Goal: Task Accomplishment & Management: Complete application form

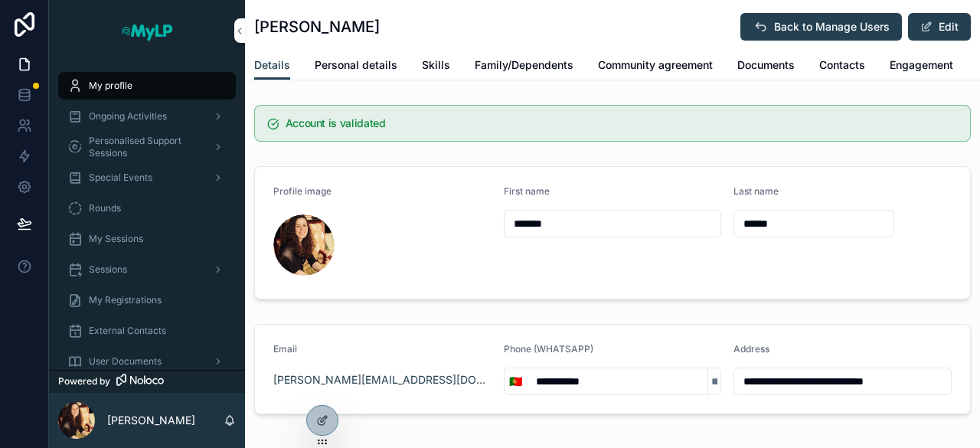
click at [110, 144] on span "Personalised Support Sessions" at bounding box center [145, 147] width 112 height 24
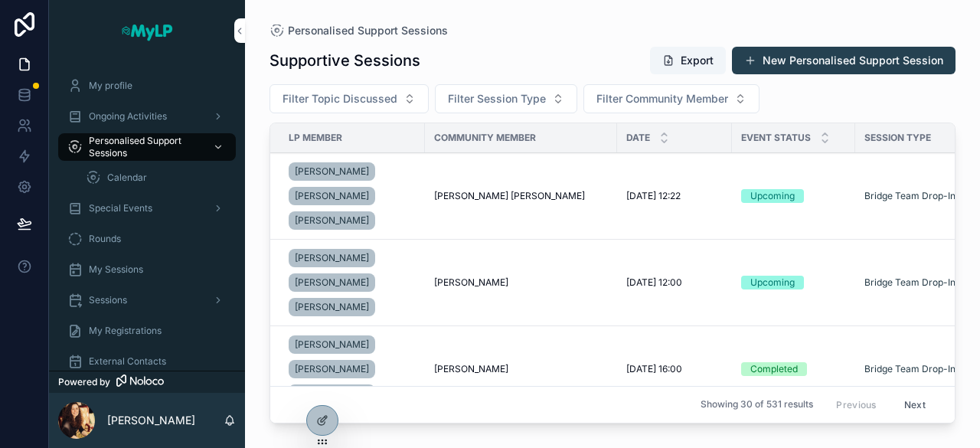
click at [808, 65] on button "New Personalised Support Session" at bounding box center [844, 61] width 224 height 28
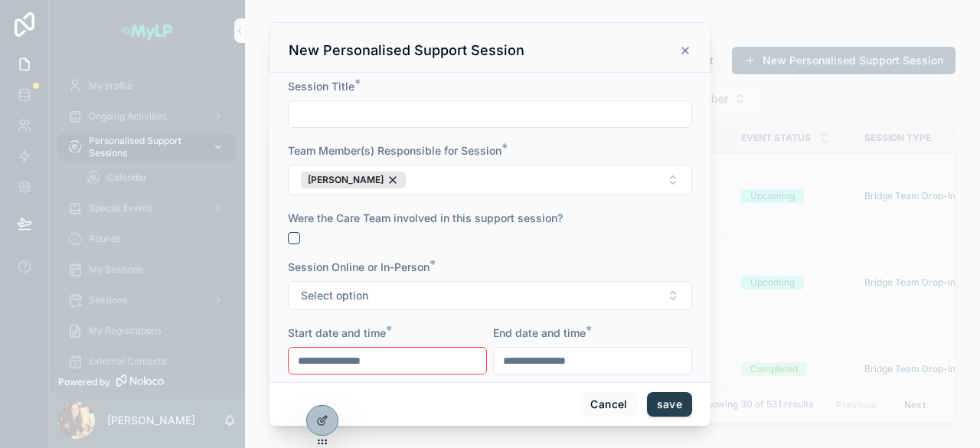
click at [445, 118] on input "scrollable content" at bounding box center [490, 113] width 403 height 21
type input "**********"
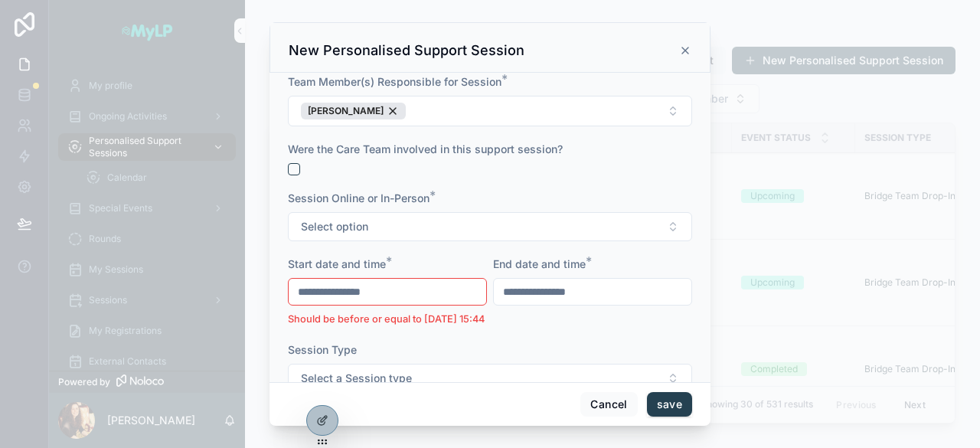
scroll to position [87, 0]
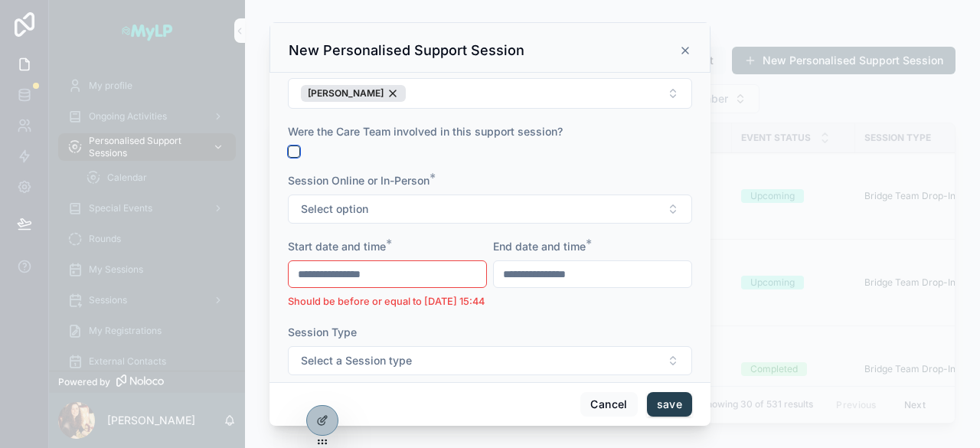
click at [289, 146] on button "scrollable content" at bounding box center [294, 151] width 12 height 12
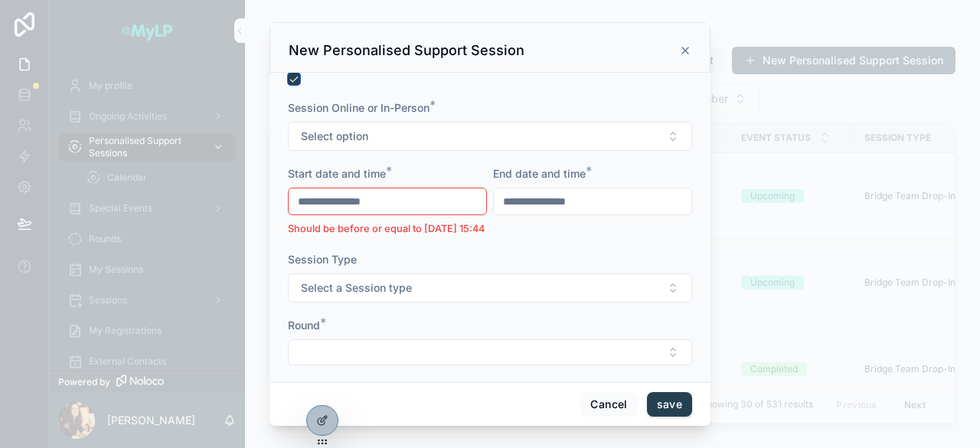
scroll to position [160, 0]
click at [432, 139] on button "Select option" at bounding box center [490, 135] width 404 height 29
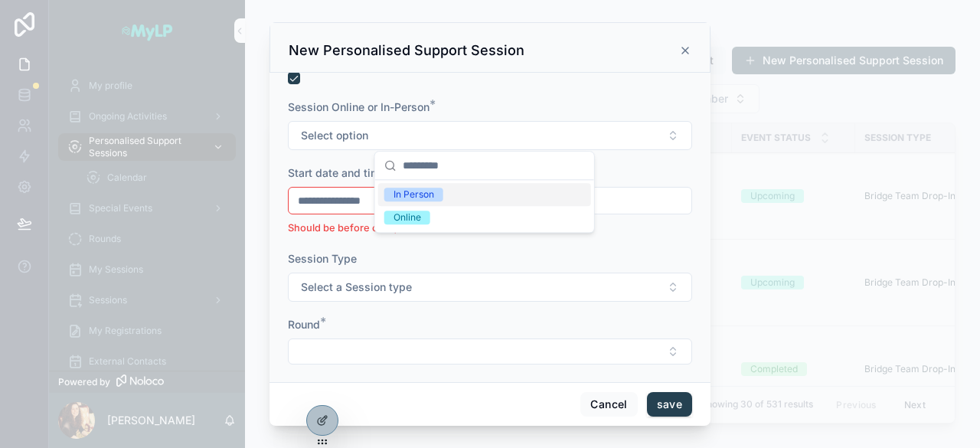
click at [424, 191] on div "In Person" at bounding box center [413, 195] width 41 height 14
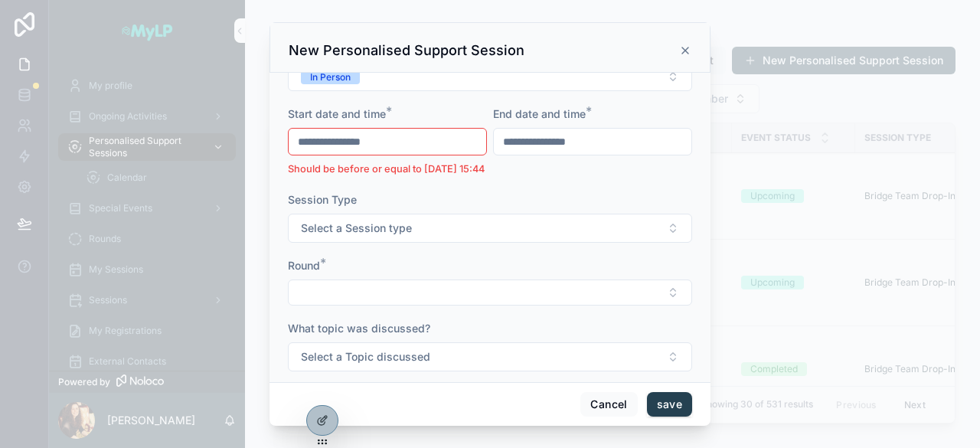
scroll to position [274, 0]
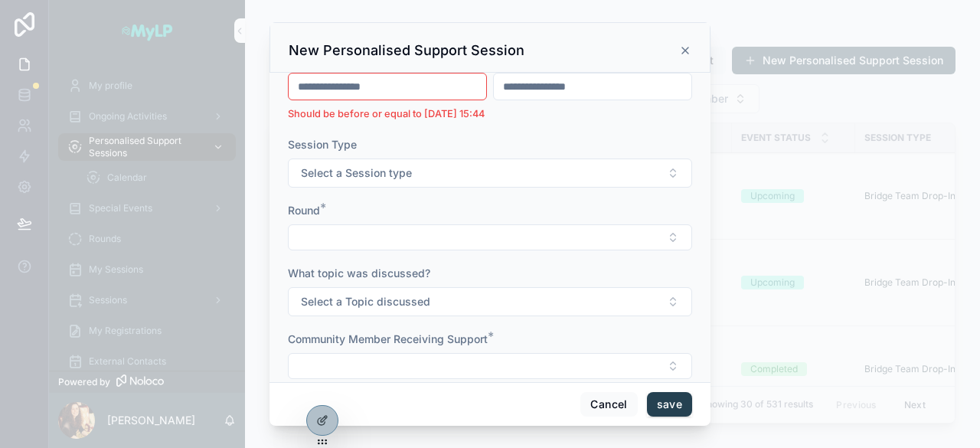
click at [495, 184] on button "Select a Session type" at bounding box center [490, 172] width 404 height 29
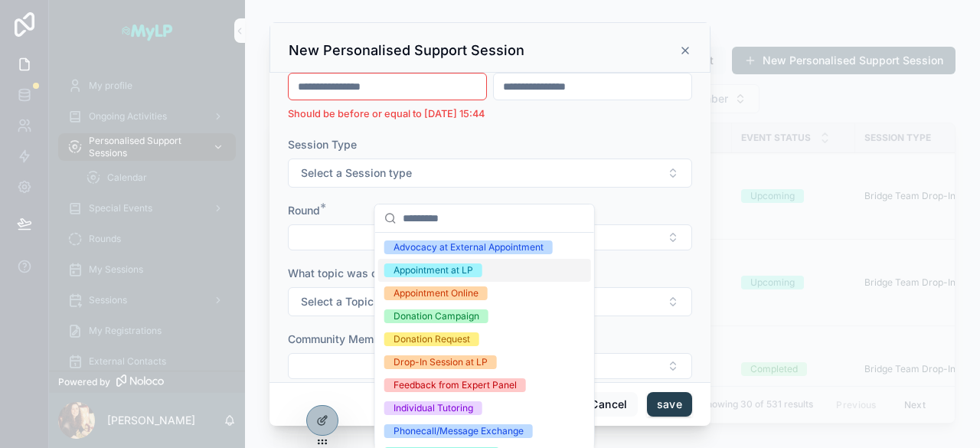
click at [427, 266] on div "Appointment at LP" at bounding box center [433, 270] width 80 height 14
type input "**********"
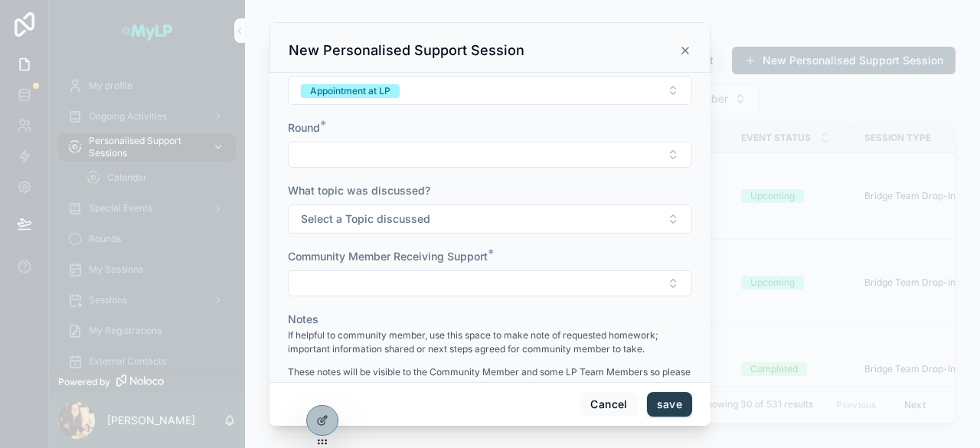
scroll to position [366, 0]
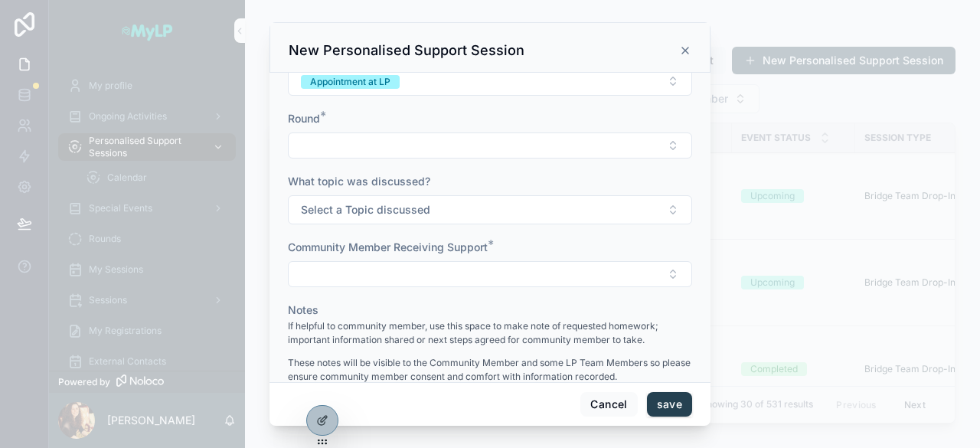
click at [429, 152] on button "Select Button" at bounding box center [490, 145] width 404 height 26
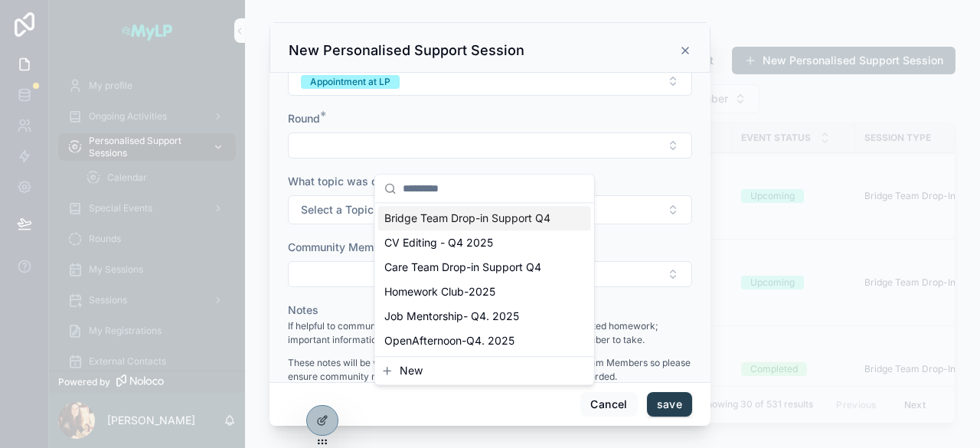
click at [465, 217] on span "Bridge Team Drop-in Support Q4" at bounding box center [467, 218] width 166 height 15
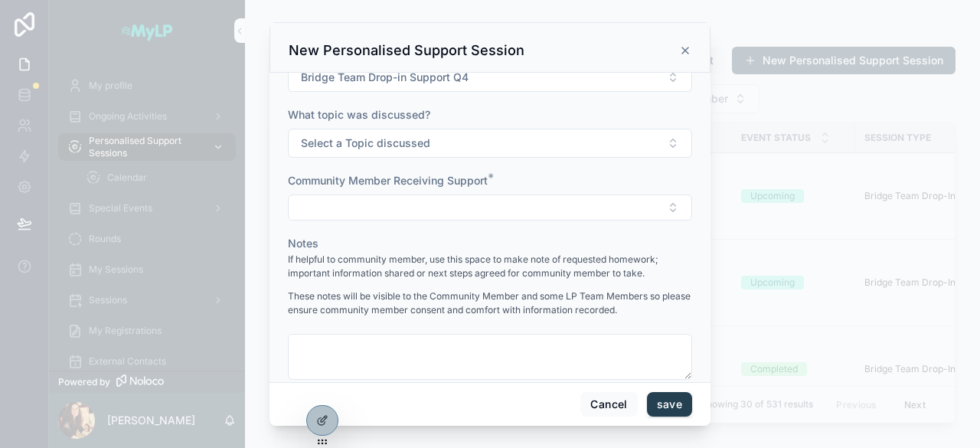
scroll to position [436, 0]
click at [456, 149] on button "Select a Topic discussed" at bounding box center [490, 142] width 404 height 29
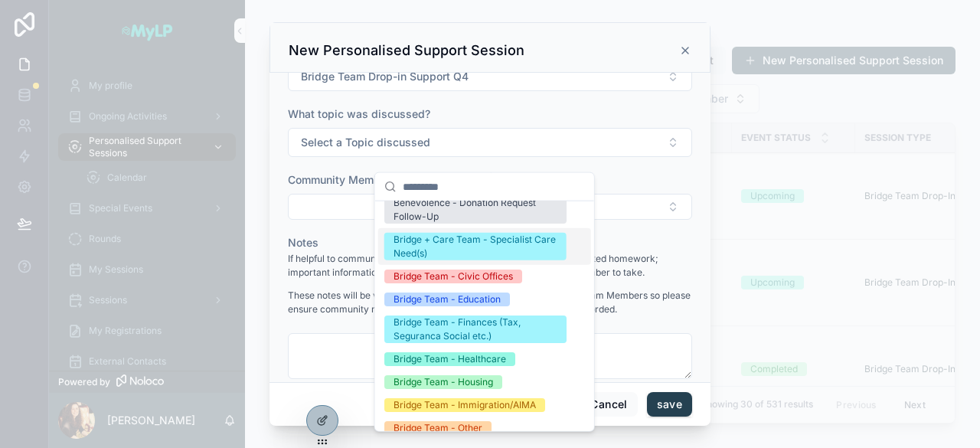
scroll to position [56, 0]
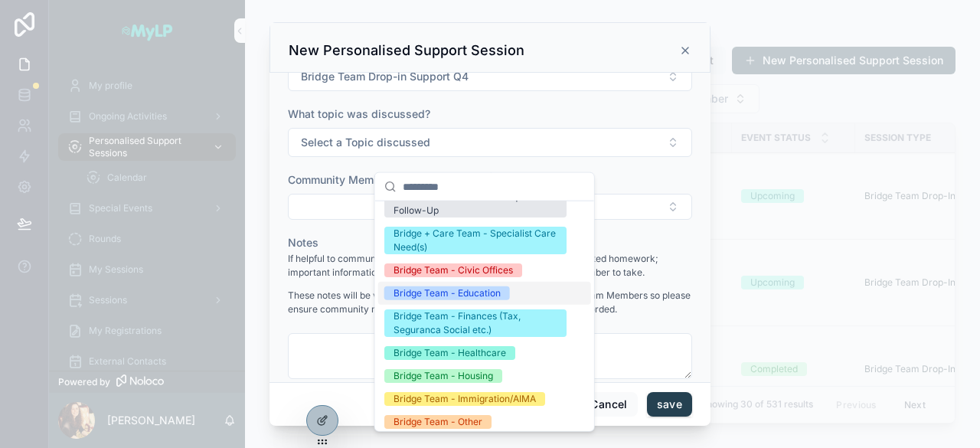
click at [410, 286] on div "Bridge Team - Education" at bounding box center [446, 293] width 107 height 14
click at [409, 320] on div "Bridge Team - Finances (Tax, Seguranca Social etc.)" at bounding box center [475, 323] width 164 height 28
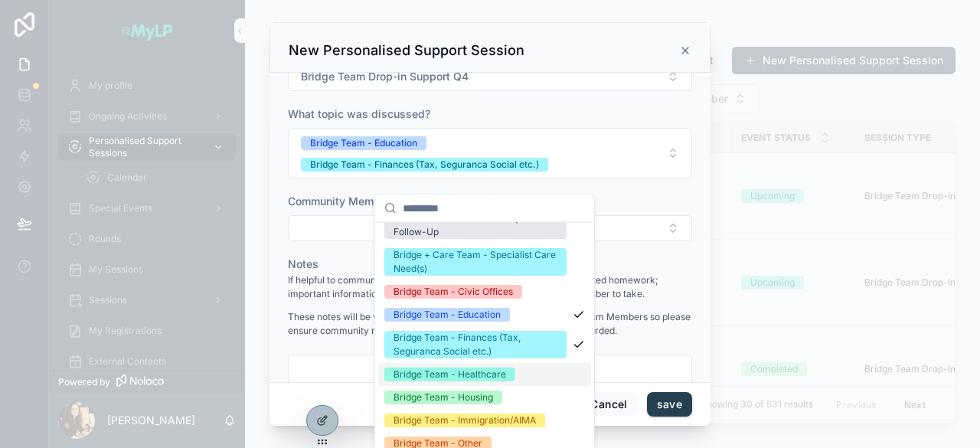
click at [407, 371] on div "Bridge Team - Healthcare" at bounding box center [449, 374] width 113 height 14
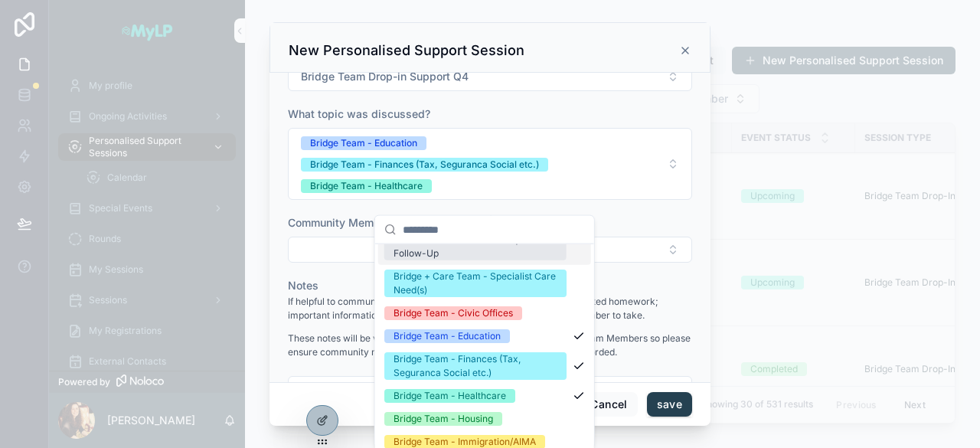
click at [631, 122] on div "What topic was discussed?" at bounding box center [490, 113] width 404 height 15
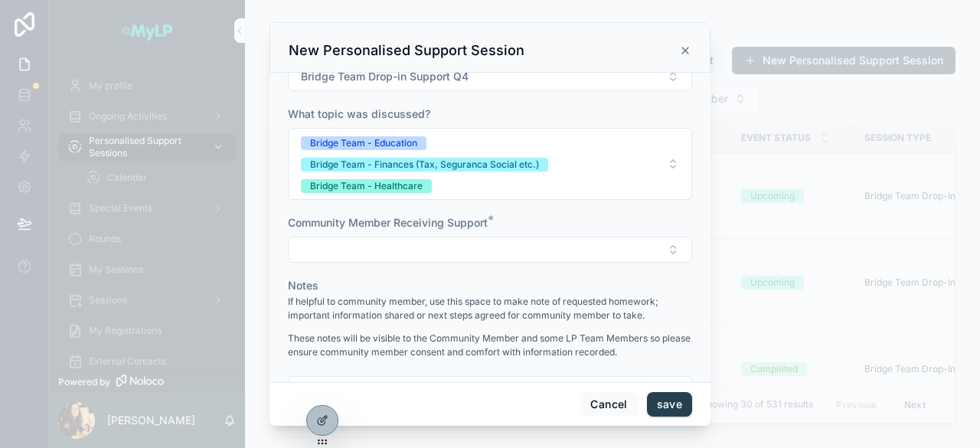
click at [490, 256] on button "Select Button" at bounding box center [490, 250] width 404 height 26
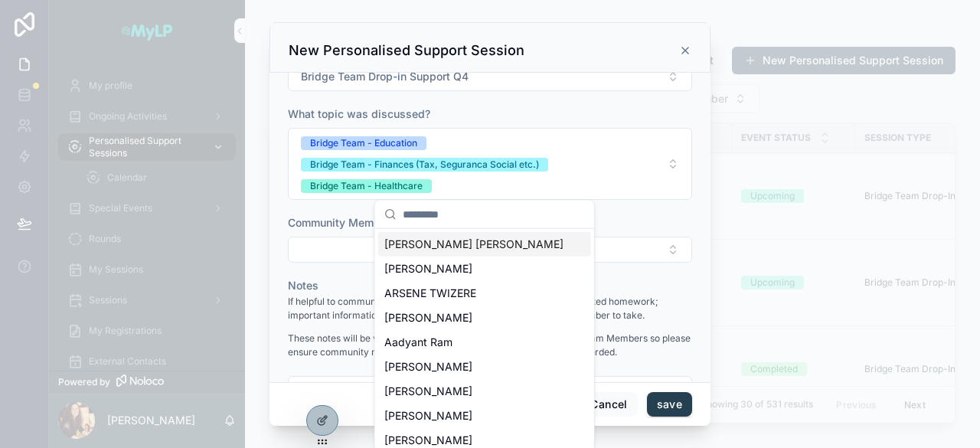
scroll to position [514, 0]
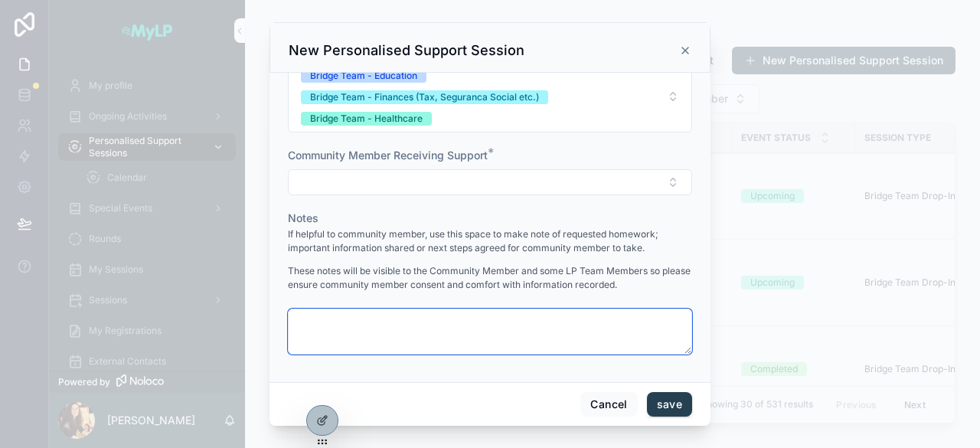
click at [397, 336] on textarea "scrollable content" at bounding box center [490, 332] width 404 height 46
click at [605, 403] on button "Cancel" at bounding box center [608, 404] width 57 height 24
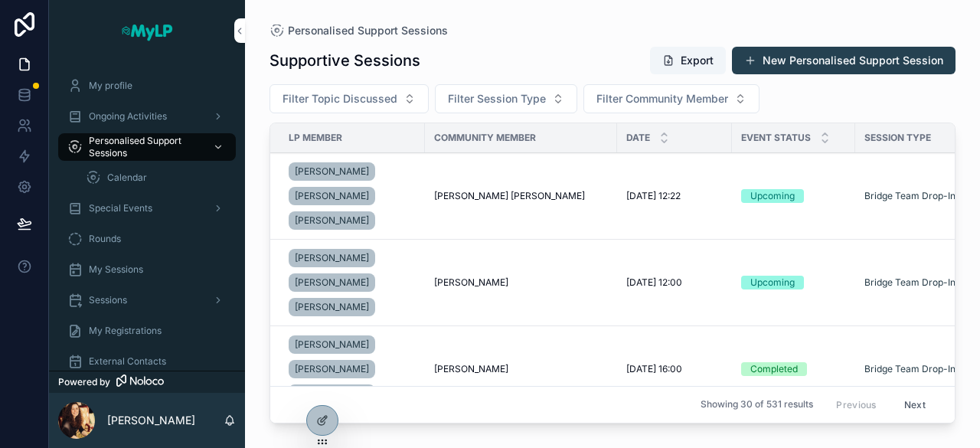
click at [582, 224] on td "[PERSON_NAME] [PERSON_NAME] [PERSON_NAME]" at bounding box center [521, 196] width 192 height 87
click at [487, 213] on td "[PERSON_NAME] [PERSON_NAME] [PERSON_NAME]" at bounding box center [521, 196] width 192 height 87
click at [477, 193] on span "[PERSON_NAME] [PERSON_NAME]" at bounding box center [509, 196] width 151 height 12
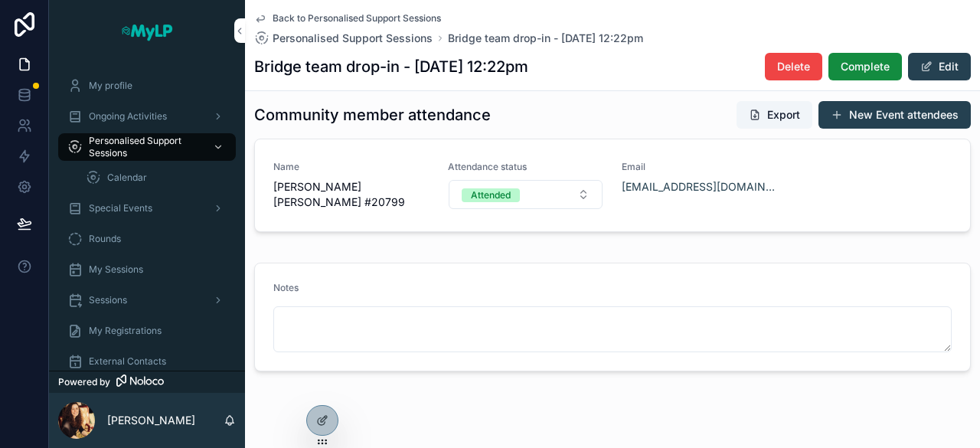
scroll to position [419, 0]
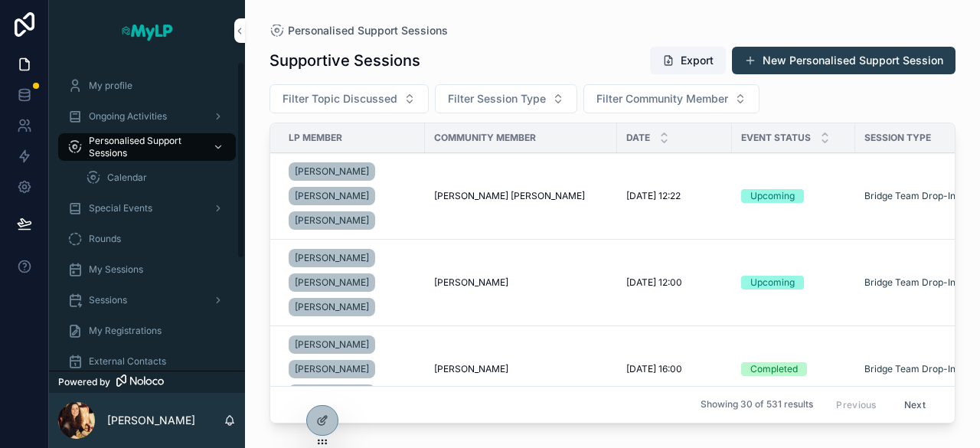
scroll to position [54, 0]
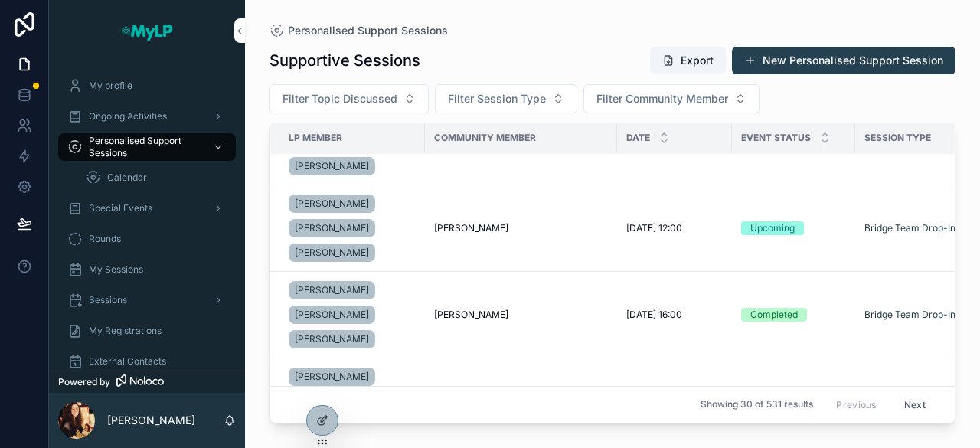
click at [498, 319] on td "[PERSON_NAME] [PERSON_NAME]" at bounding box center [521, 315] width 192 height 87
click at [495, 304] on td "[PERSON_NAME] [PERSON_NAME]" at bounding box center [521, 315] width 192 height 87
click at [494, 311] on span "[PERSON_NAME]" at bounding box center [471, 315] width 74 height 12
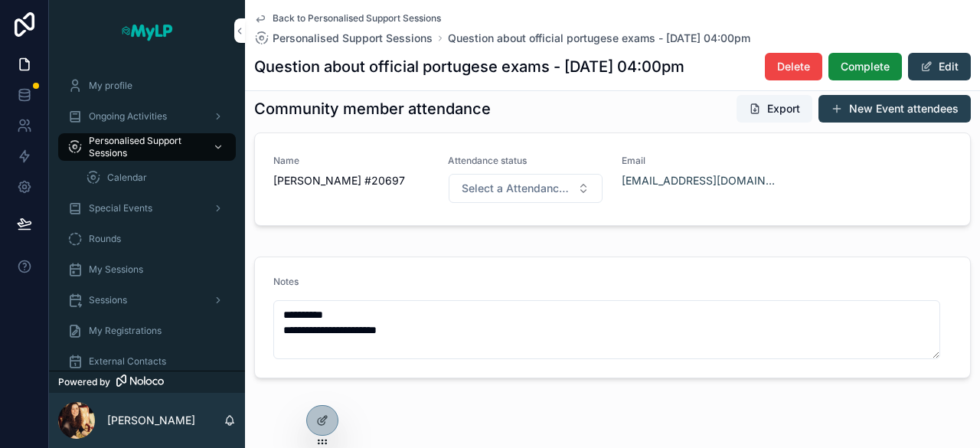
scroll to position [423, 0]
